Goal: Transaction & Acquisition: Purchase product/service

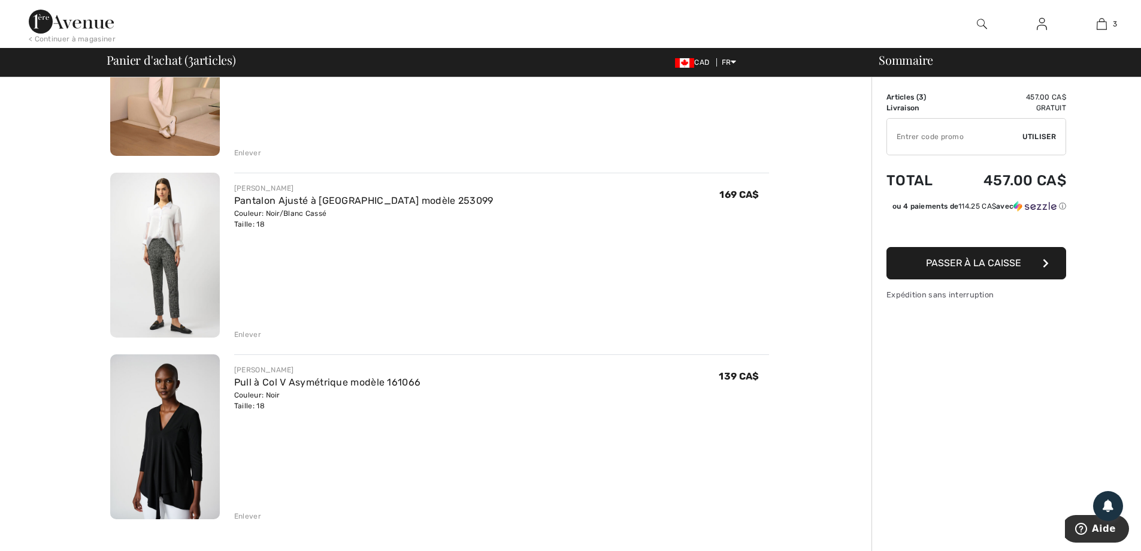
scroll to position [180, 0]
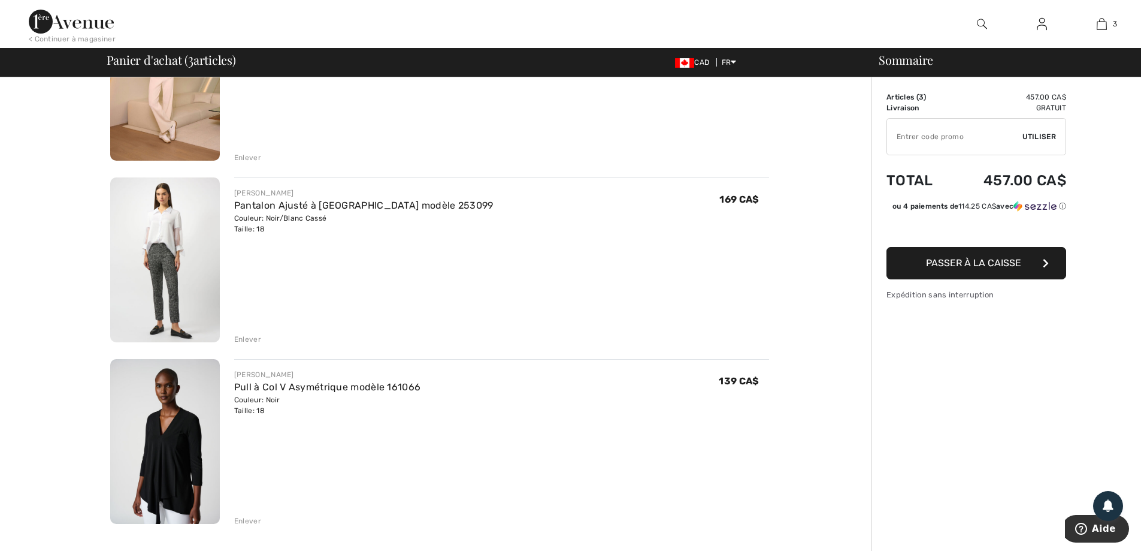
click at [340, 206] on link "Pantalon Ajusté à [GEOGRAPHIC_DATA] modèle 253099" at bounding box center [363, 205] width 259 height 11
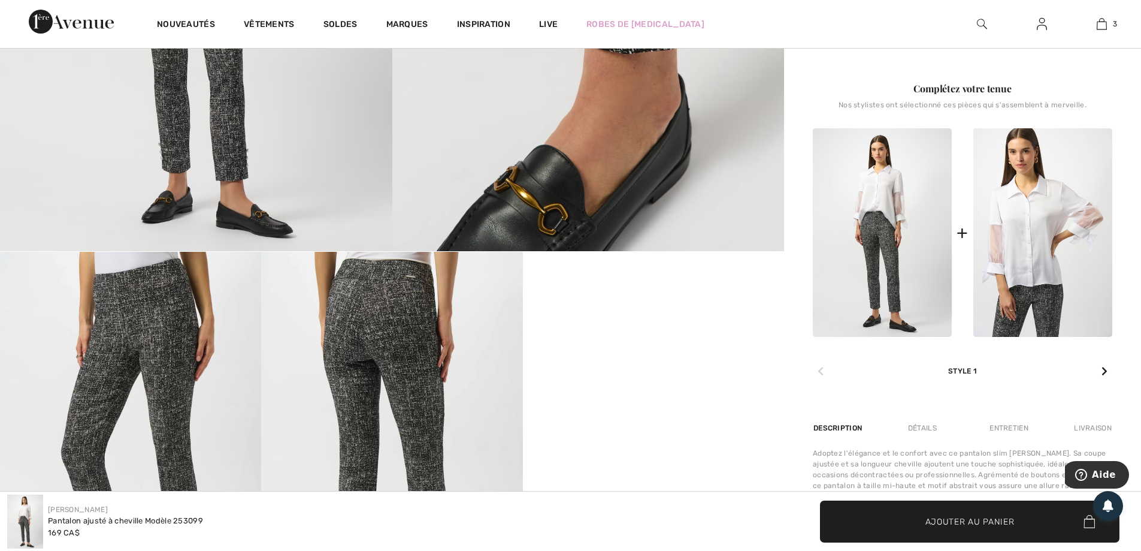
scroll to position [779, 0]
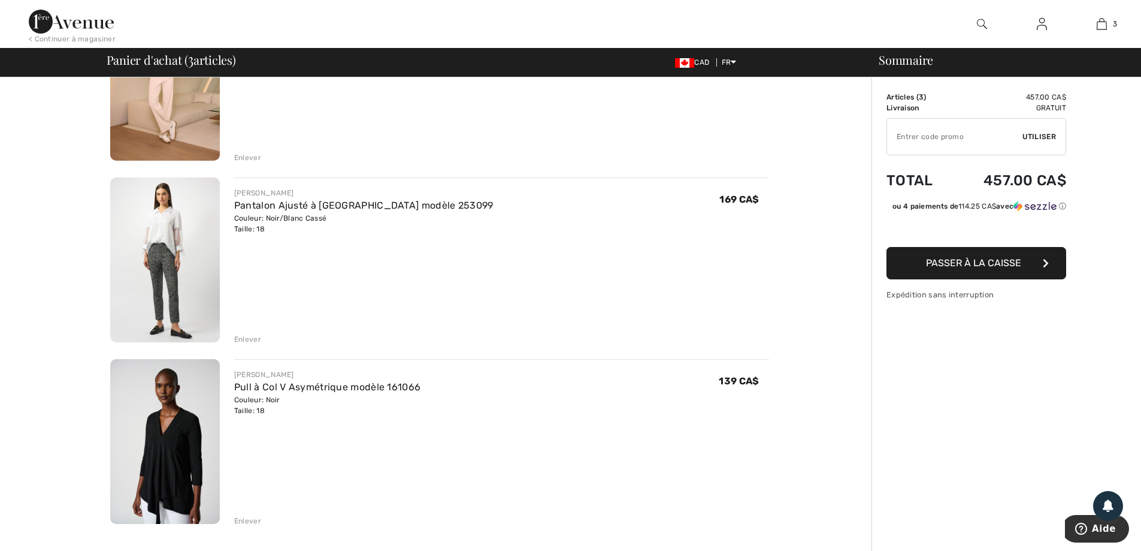
click at [969, 266] on span "Passer à la caisse" at bounding box center [973, 262] width 95 height 11
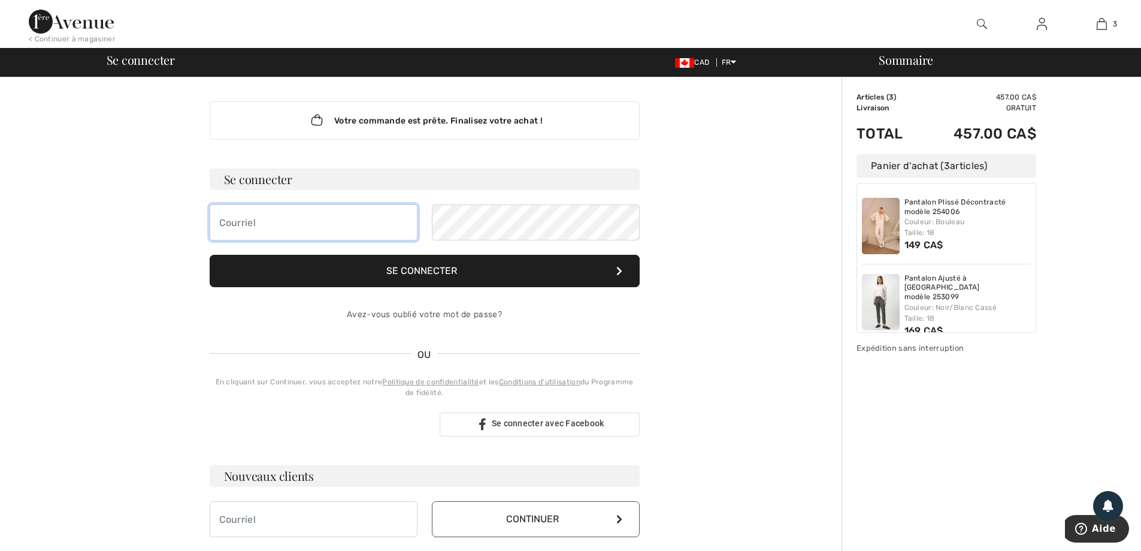
click at [360, 214] on input "email" at bounding box center [314, 222] width 208 height 36
type input "paparmane@gmail.com"
click at [446, 272] on button "Se connecter" at bounding box center [425, 271] width 430 height 32
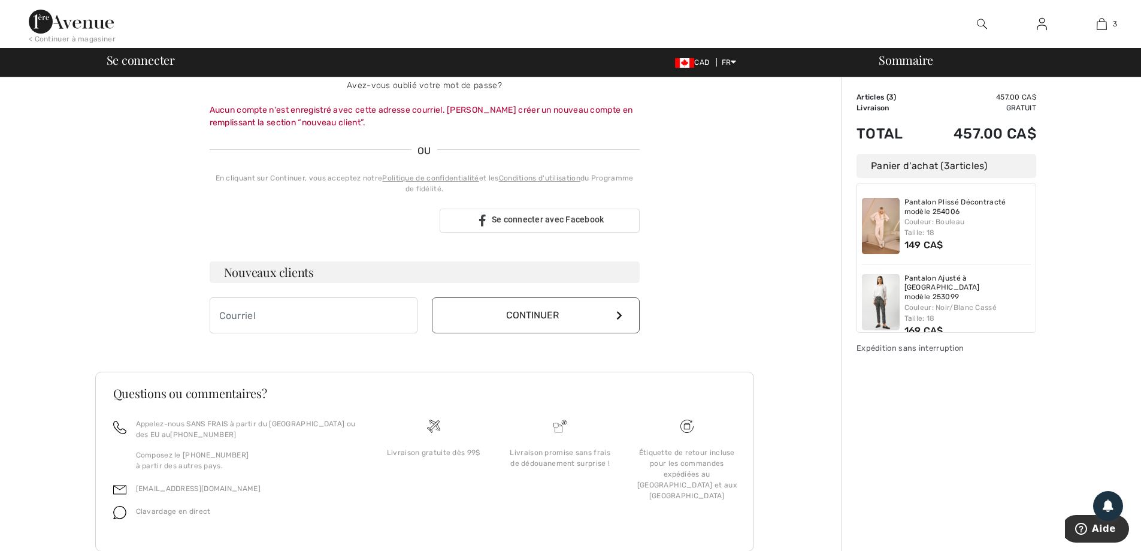
scroll to position [240, 0]
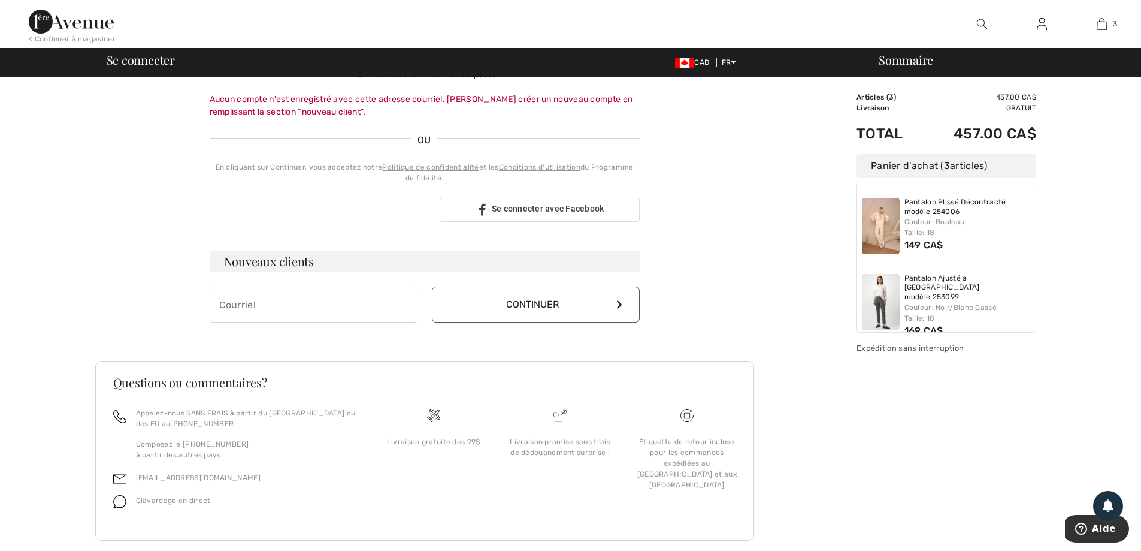
click at [554, 209] on span "Se connecter avec Facebook" at bounding box center [548, 209] width 113 height 10
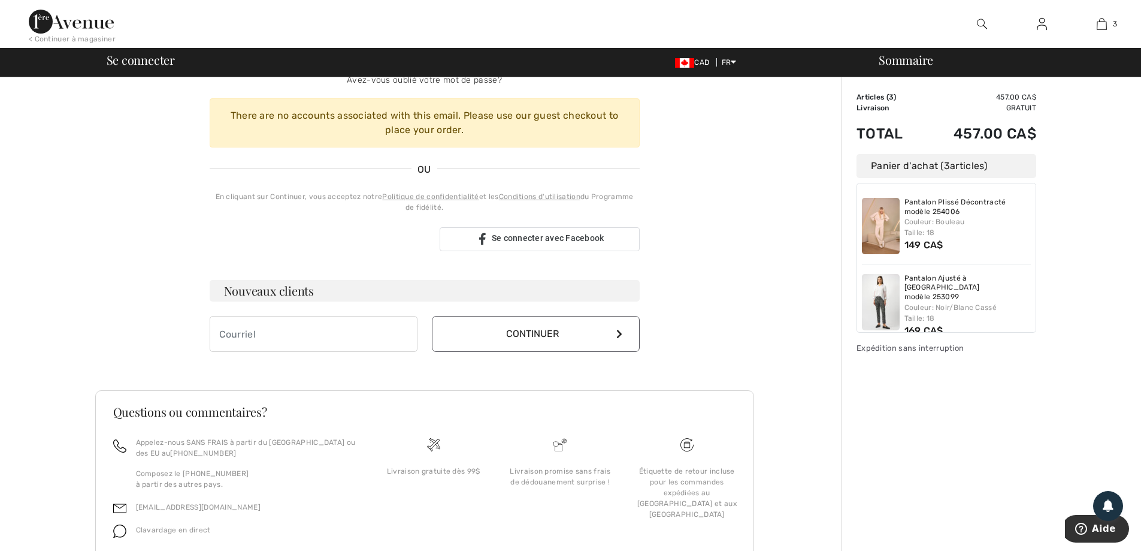
click at [530, 337] on button "Continuer" at bounding box center [536, 334] width 208 height 36
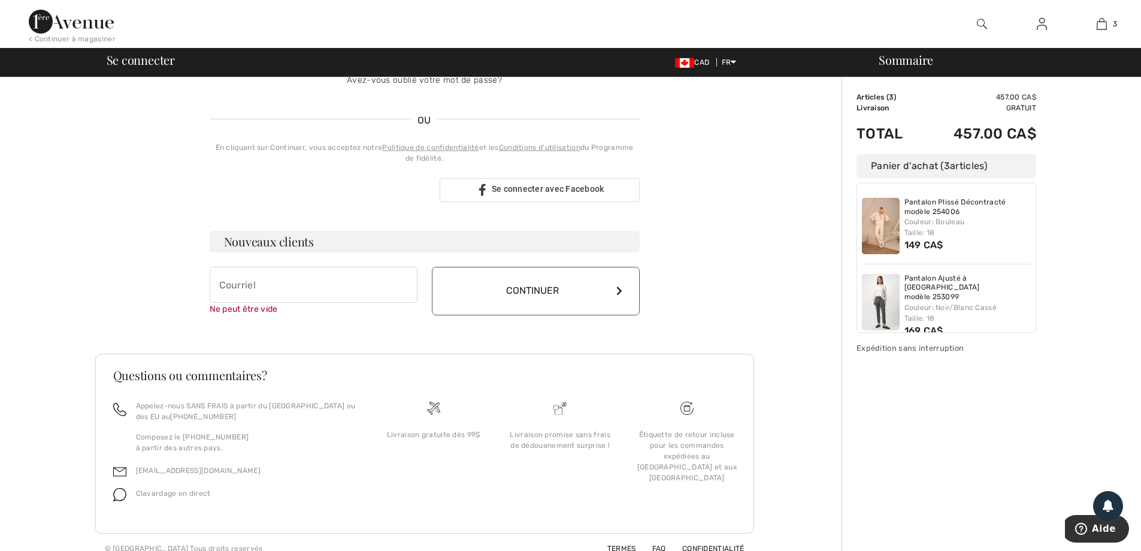
scroll to position [247, 0]
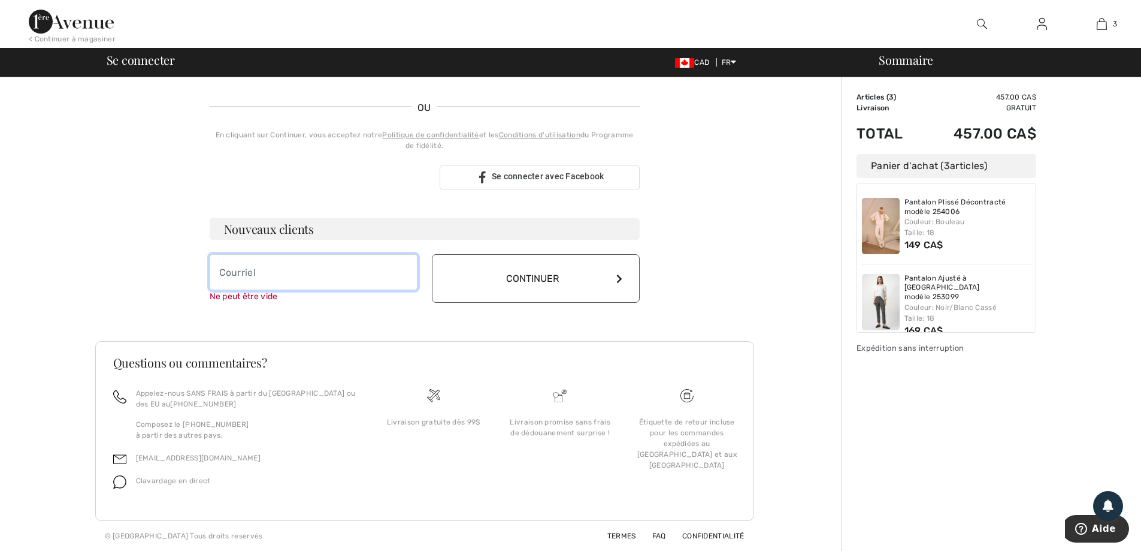
click at [295, 280] on input "email" at bounding box center [314, 272] width 208 height 36
type input "[EMAIL_ADDRESS][DOMAIN_NAME]"
click at [506, 275] on button "Continuer" at bounding box center [536, 278] width 208 height 49
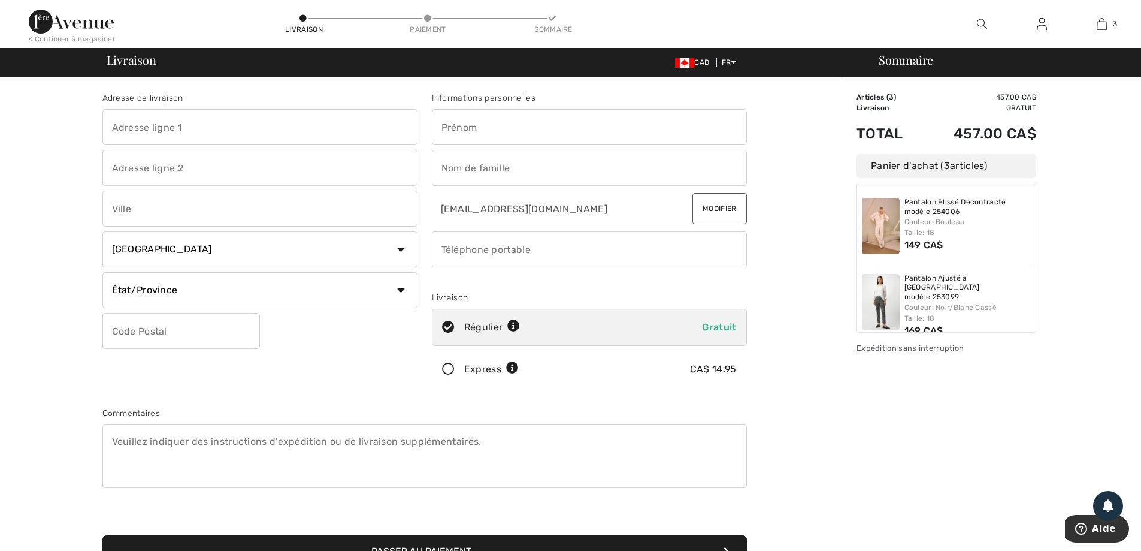
click at [336, 115] on input "text" at bounding box center [259, 127] width 315 height 36
type input "[STREET_ADDRESS][PERSON_NAME]"
type input "[GEOGRAPHIC_DATA][PERSON_NAME]"
select select "QC"
type input "J3B 4E8"
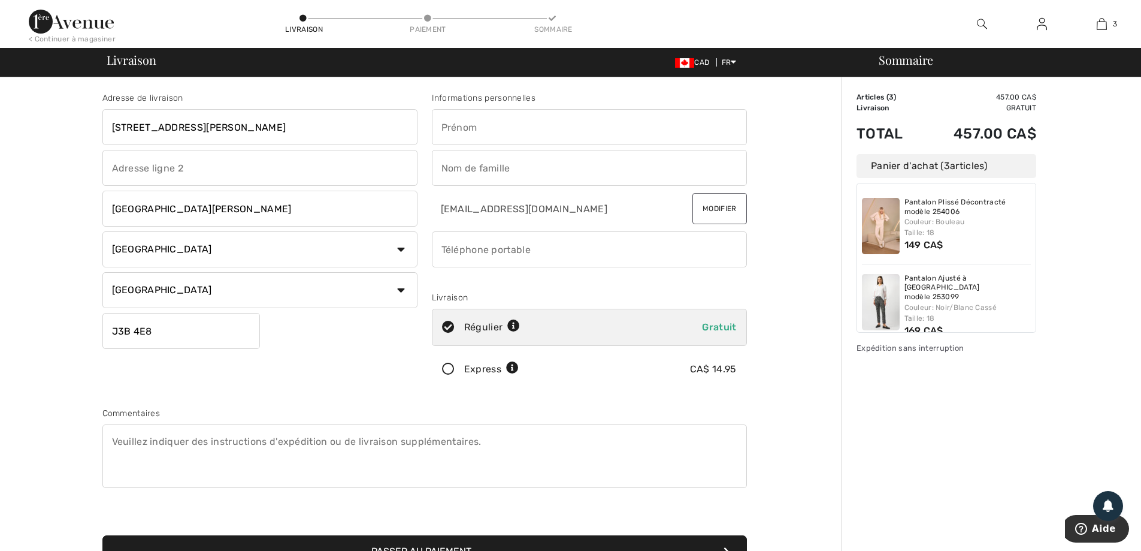
type input "[PERSON_NAME]"
type input "4503473697"
type input "J3B4E8"
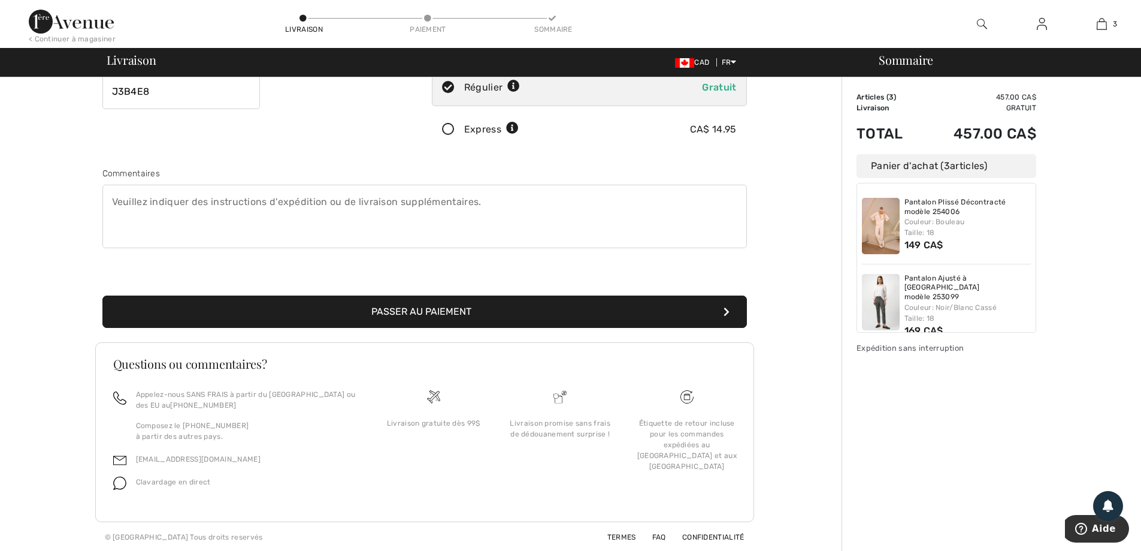
scroll to position [241, 0]
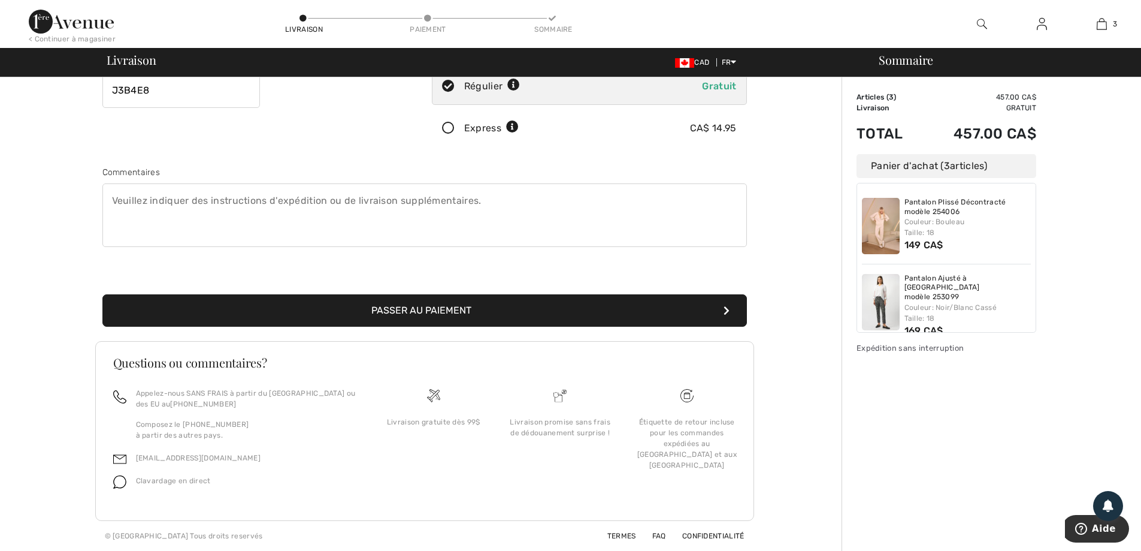
click at [417, 316] on button "Passer au paiement" at bounding box center [424, 310] width 645 height 32
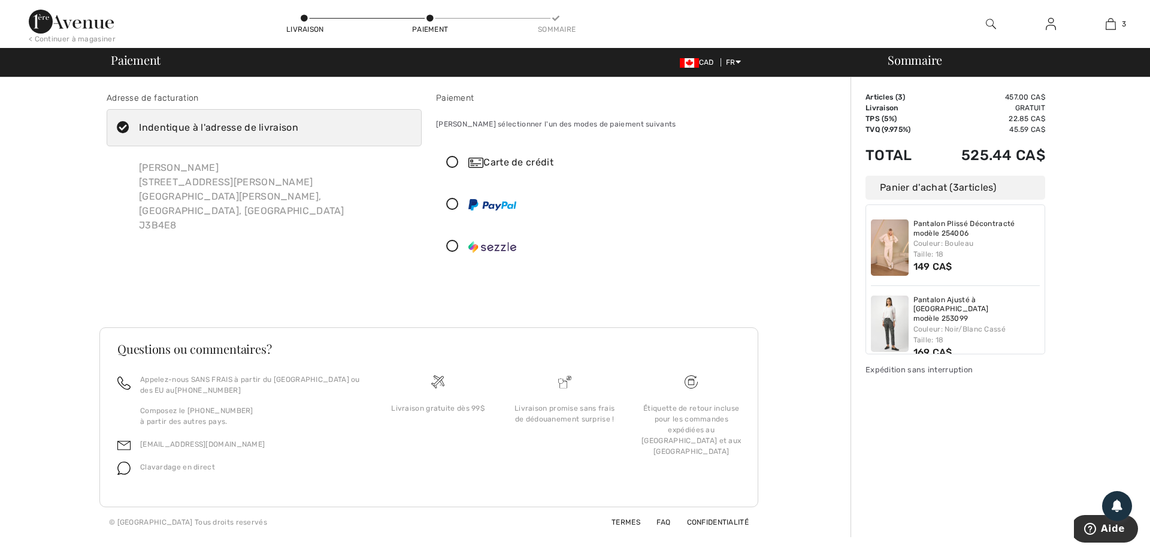
click at [454, 161] on icon at bounding box center [453, 162] width 32 height 13
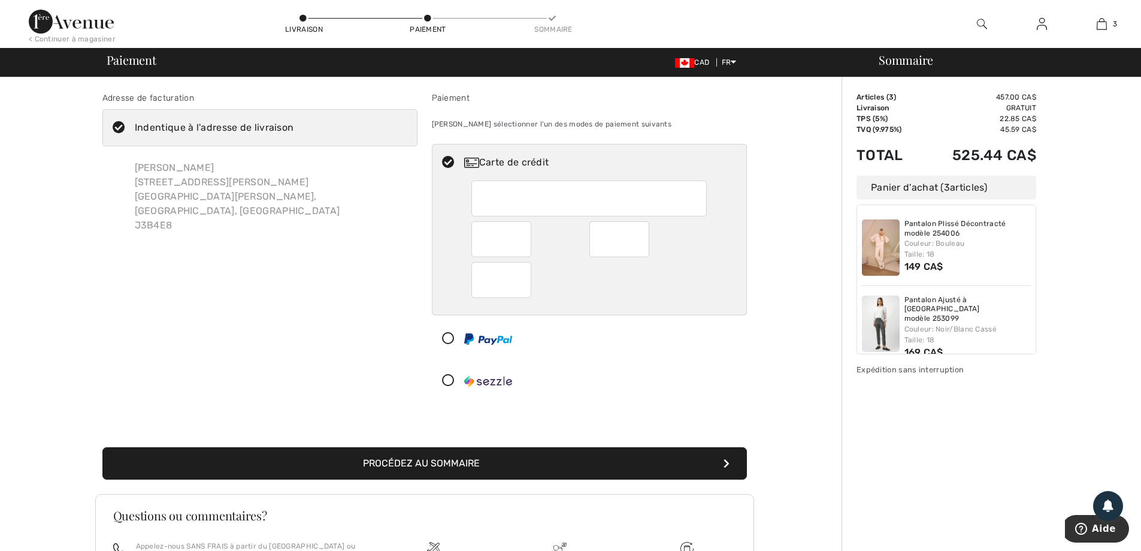
click at [531, 180] on div "Carte de crédit" at bounding box center [590, 162] width 314 height 36
click at [448, 464] on button "Procédez au sommaire" at bounding box center [424, 463] width 645 height 32
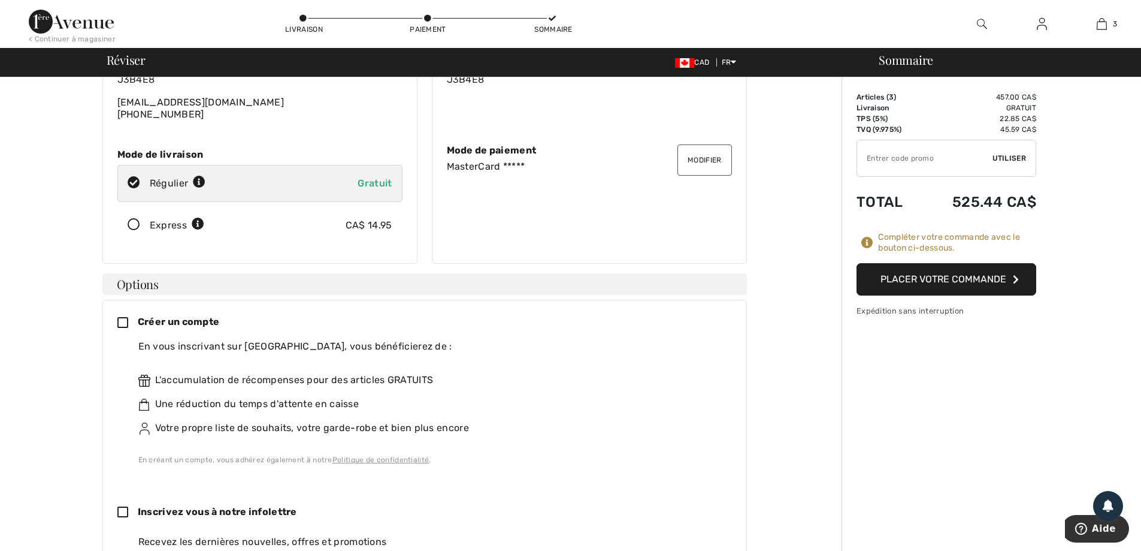
scroll to position [180, 0]
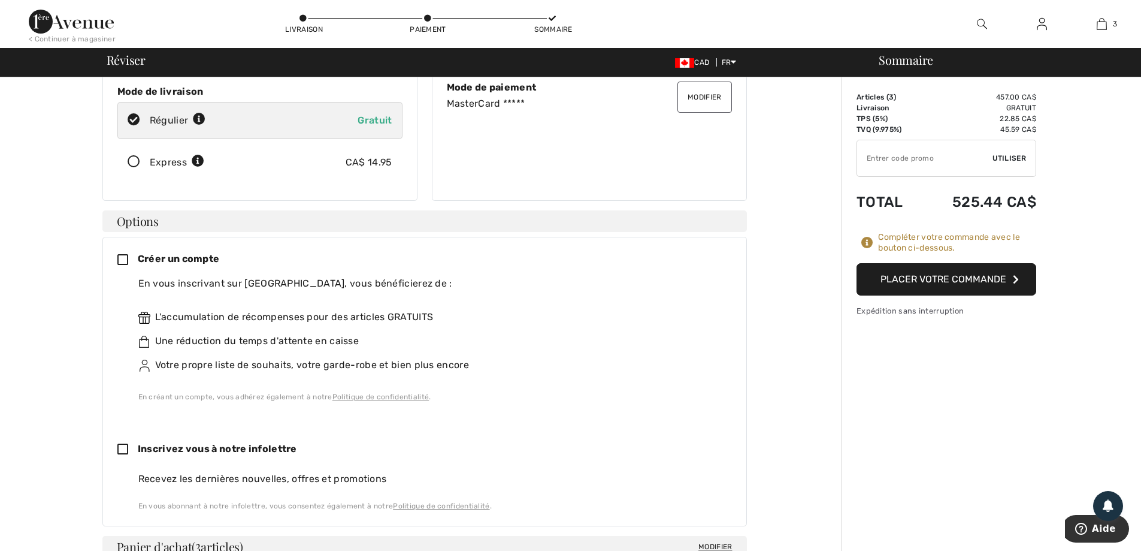
click at [121, 254] on icon at bounding box center [127, 260] width 20 height 13
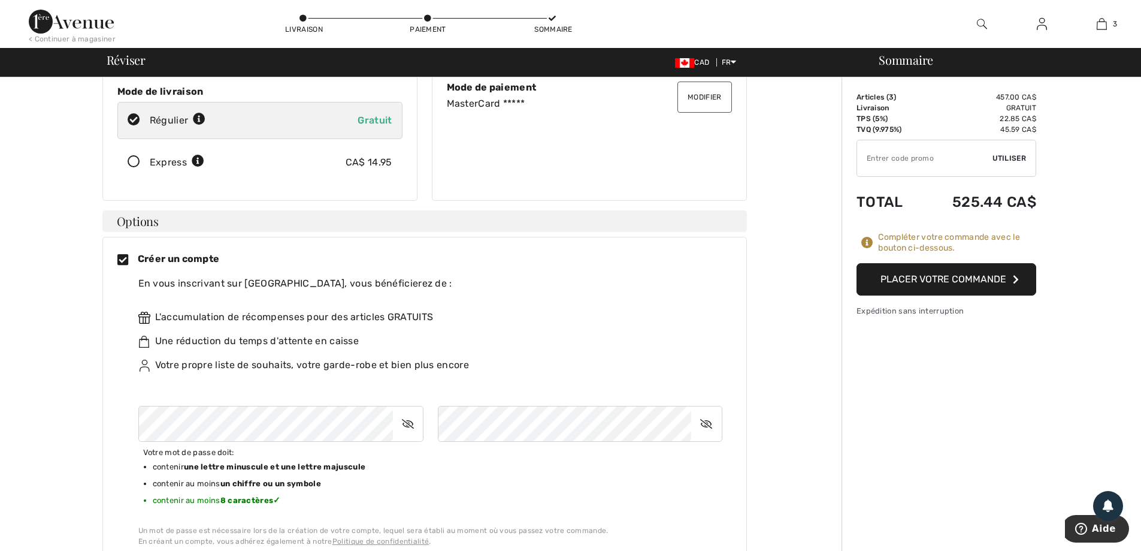
click at [408, 413] on icon at bounding box center [408, 424] width 30 height 28
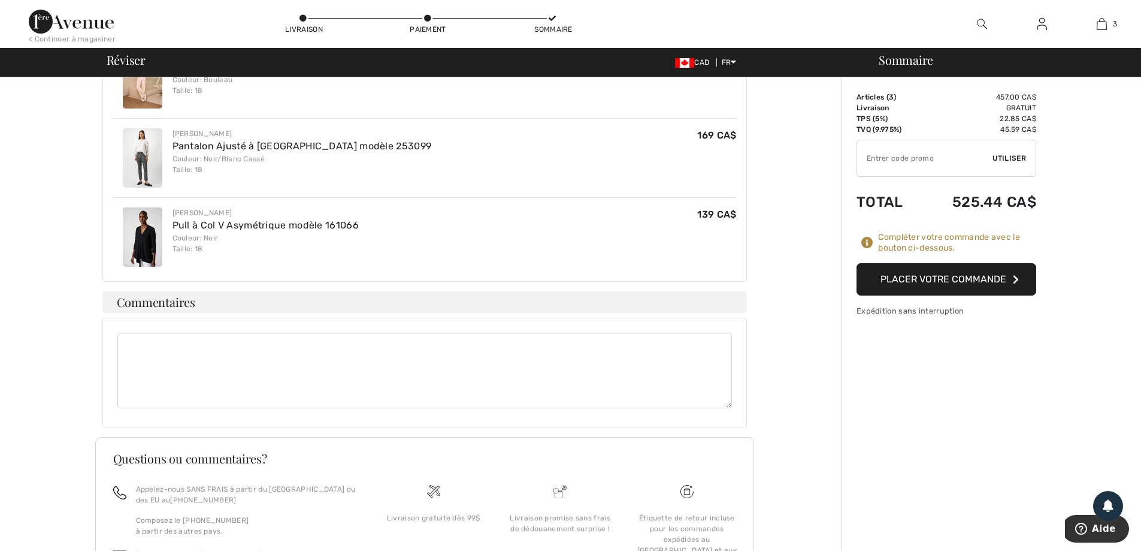
scroll to position [899, 0]
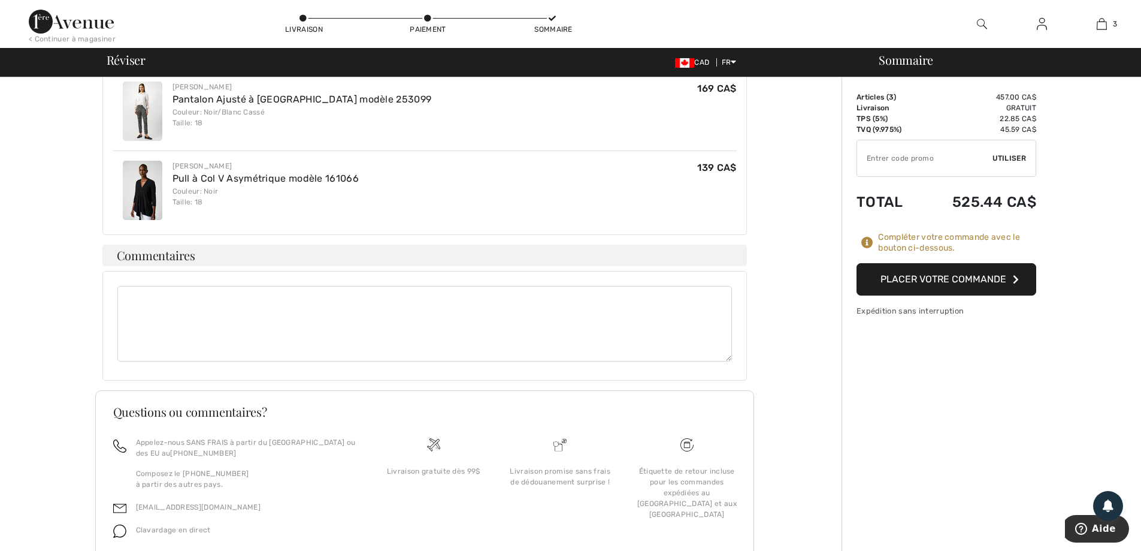
click at [941, 282] on button "Placer votre commande" at bounding box center [947, 279] width 180 height 32
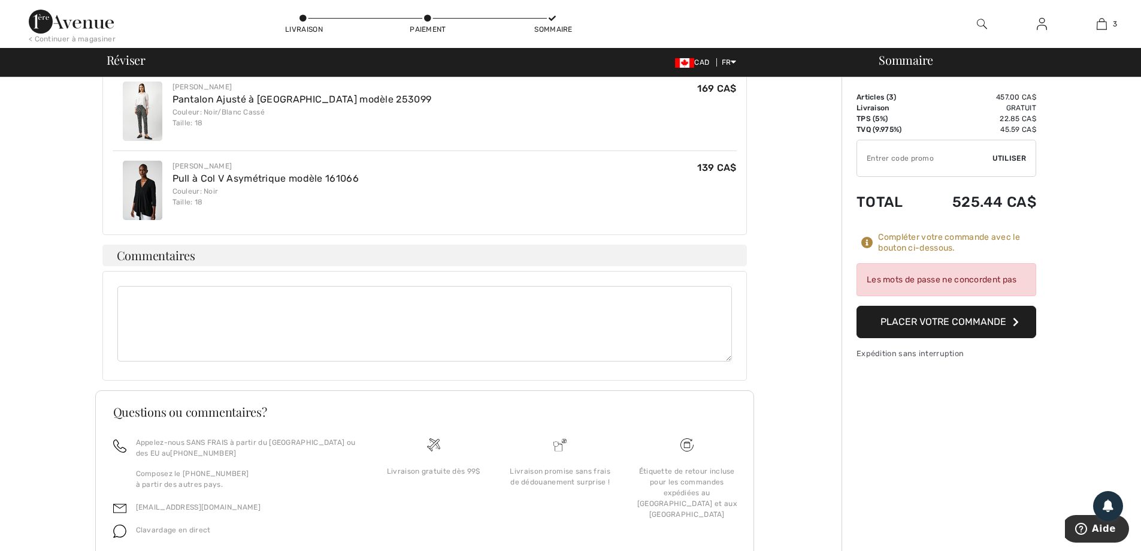
click at [941, 320] on button "Placer votre commande" at bounding box center [947, 322] width 180 height 32
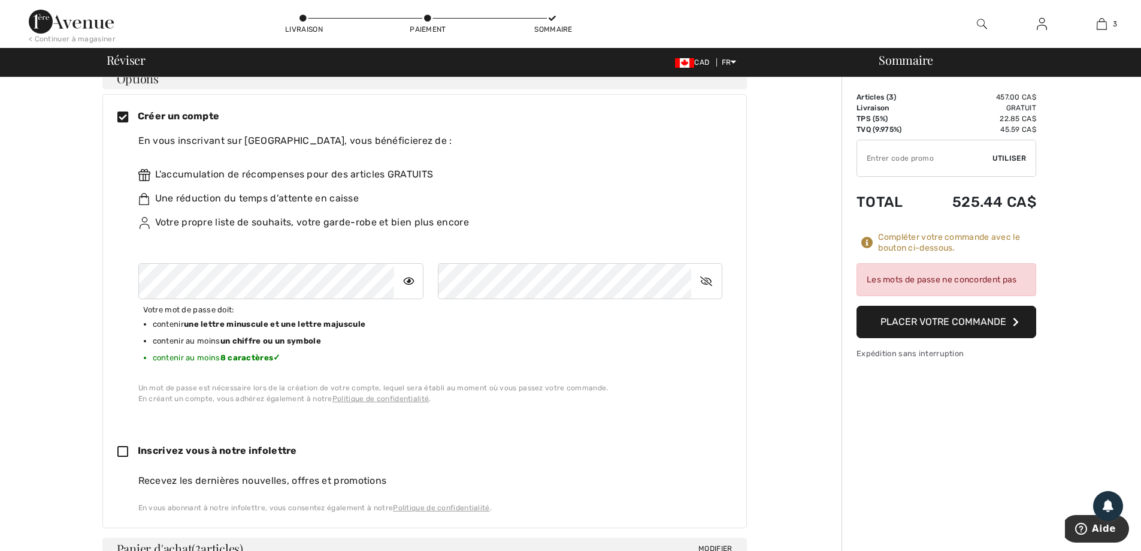
scroll to position [300, 0]
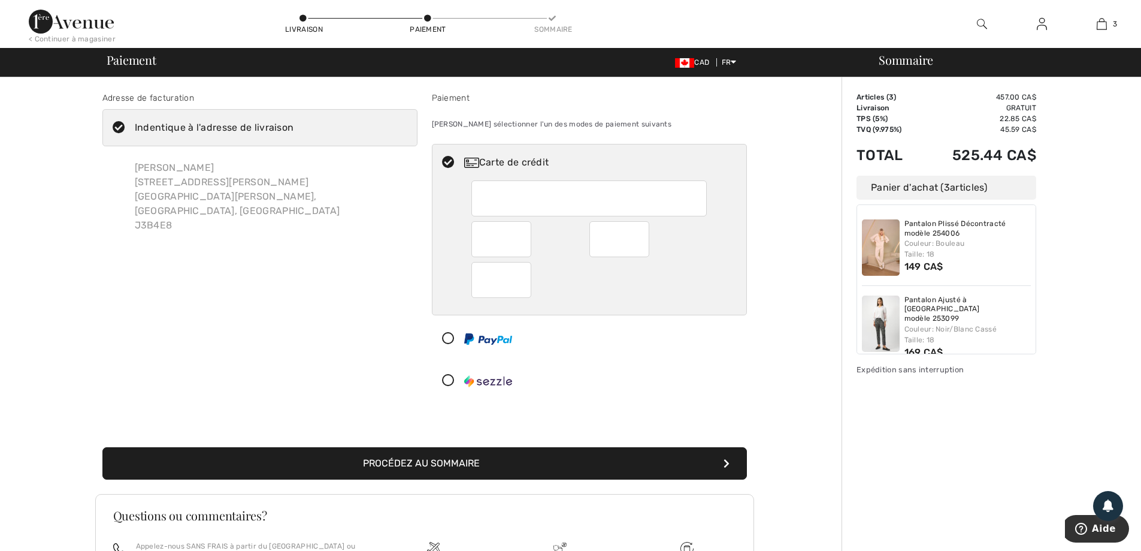
click at [548, 461] on button "Procédez au sommaire" at bounding box center [424, 463] width 645 height 32
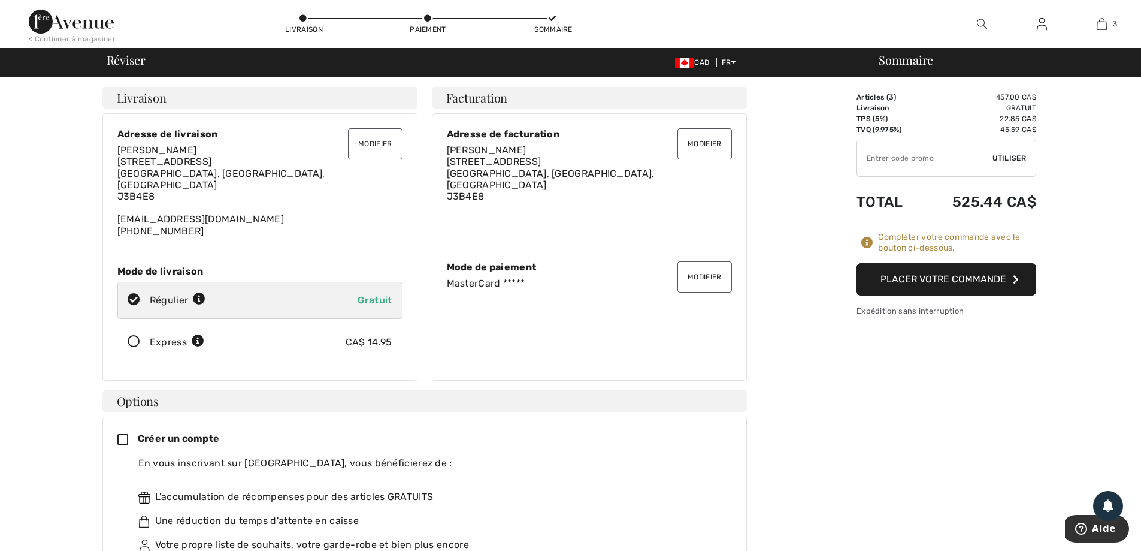
click at [947, 282] on button "Placer votre commande" at bounding box center [947, 279] width 180 height 32
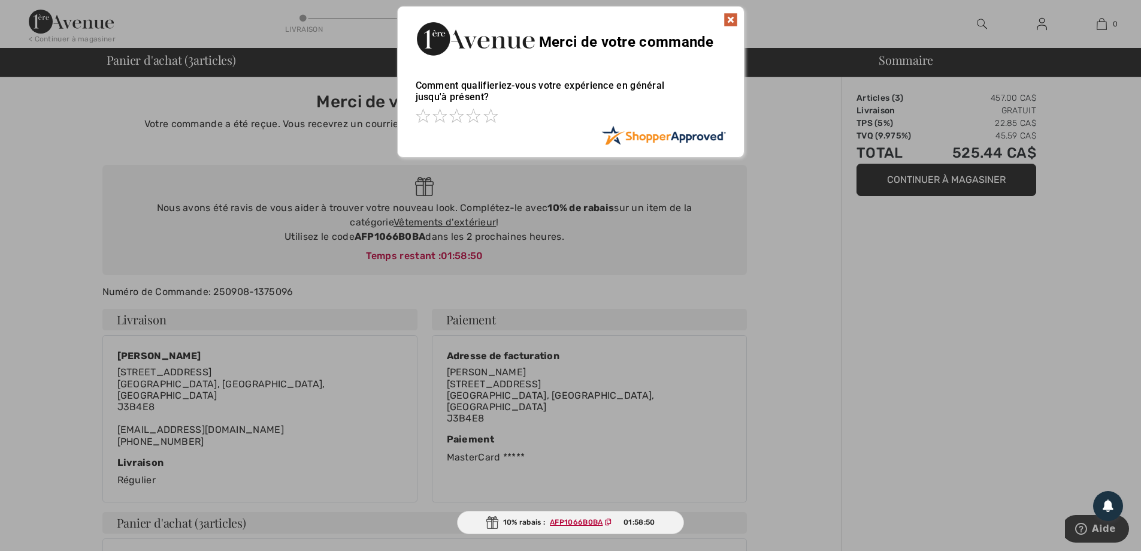
drag, startPoint x: 357, startPoint y: 236, endPoint x: 409, endPoint y: 237, distance: 51.5
click at [409, 237] on div at bounding box center [570, 275] width 1141 height 551
drag, startPoint x: 431, startPoint y: 235, endPoint x: 364, endPoint y: 238, distance: 67.8
click at [364, 238] on div at bounding box center [570, 275] width 1141 height 551
click at [429, 222] on div at bounding box center [570, 275] width 1141 height 551
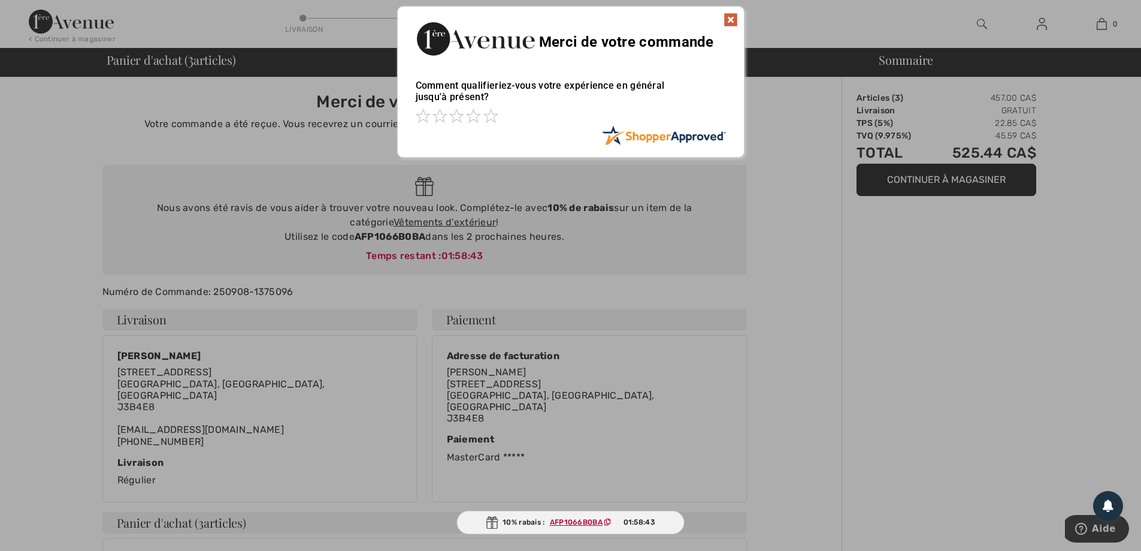
click at [429, 222] on div at bounding box center [570, 275] width 1141 height 551
click at [984, 186] on div at bounding box center [570, 275] width 1141 height 551
click at [729, 19] on img at bounding box center [731, 20] width 14 height 14
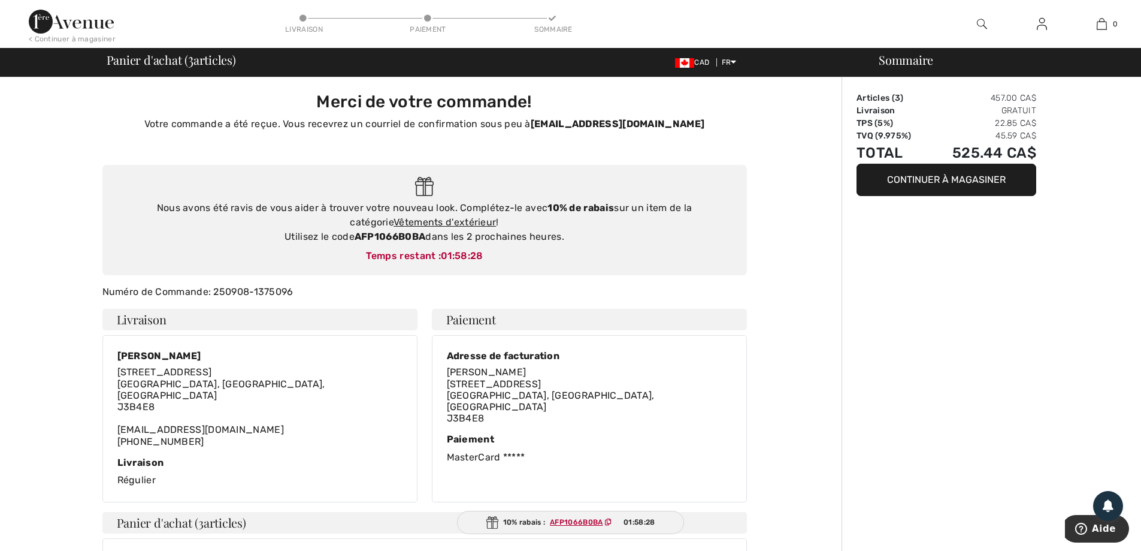
click at [416, 215] on div "Nous avons été ravis de vous aider à trouver votre nouveau look. Complétez-le a…" at bounding box center [424, 222] width 621 height 43
click at [413, 221] on link "Vêtements d'extérieur" at bounding box center [445, 221] width 102 height 11
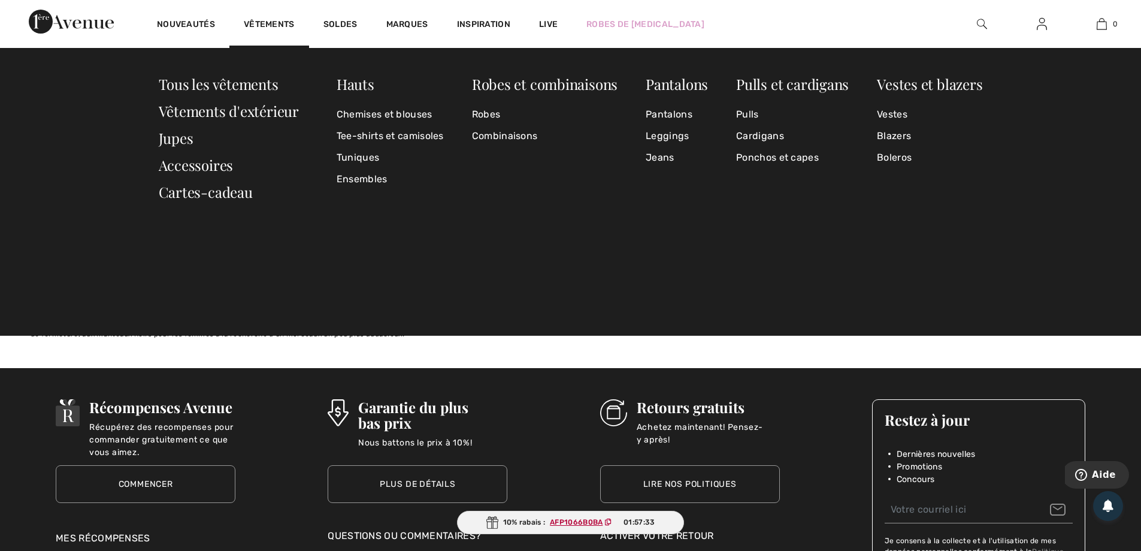
scroll to position [6943, 0]
